Goal: Find specific page/section: Find specific page/section

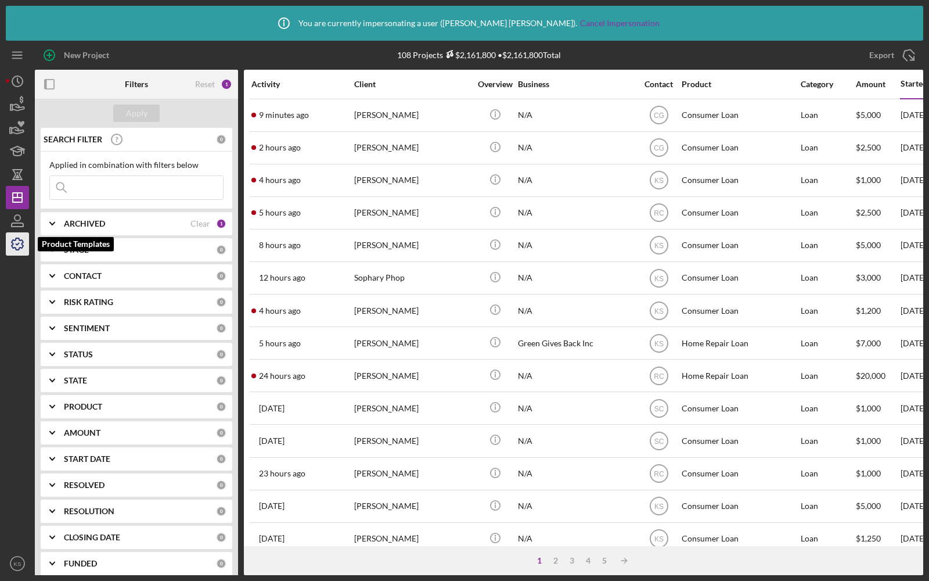
click at [15, 239] on icon "button" at bounding box center [17, 243] width 29 height 29
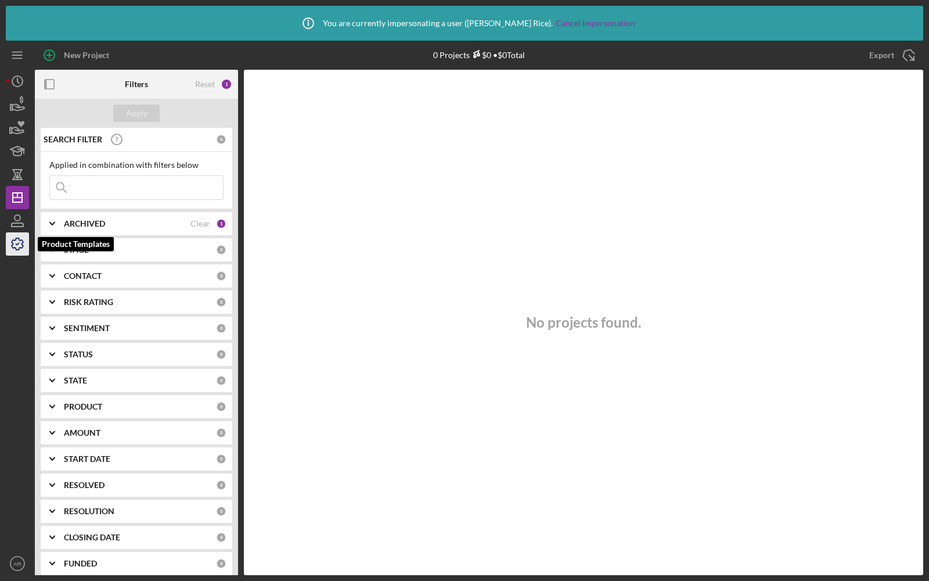
click at [17, 247] on div "New Project 0 Projects $0 • $0 Total Export Icon/Export Filters Reset 1 Apply S…" at bounding box center [465, 308] width 918 height 534
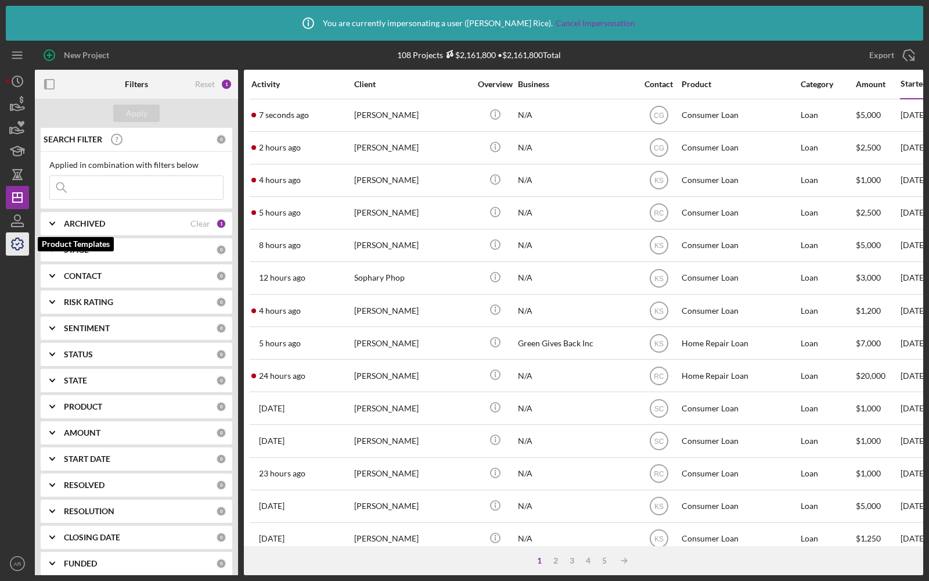
click at [15, 247] on icon "button" at bounding box center [17, 243] width 29 height 29
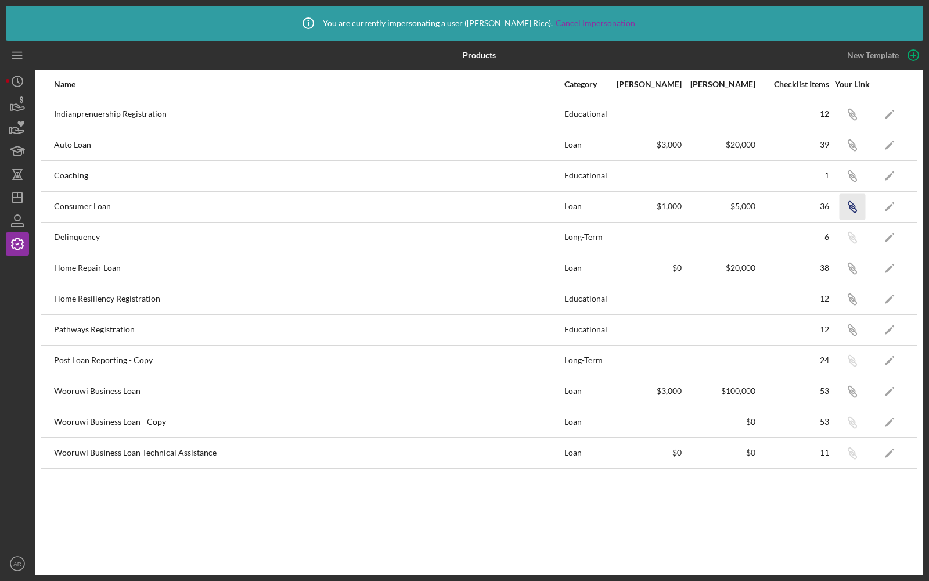
click at [848, 206] on icon "Icon/Link" at bounding box center [852, 206] width 26 height 26
click at [896, 385] on icon "Icon/Edit" at bounding box center [890, 391] width 26 height 26
click at [849, 116] on icon "button" at bounding box center [851, 112] width 7 height 7
click at [854, 120] on icon "button" at bounding box center [853, 116] width 7 height 7
